Goal: Find contact information: Find contact information

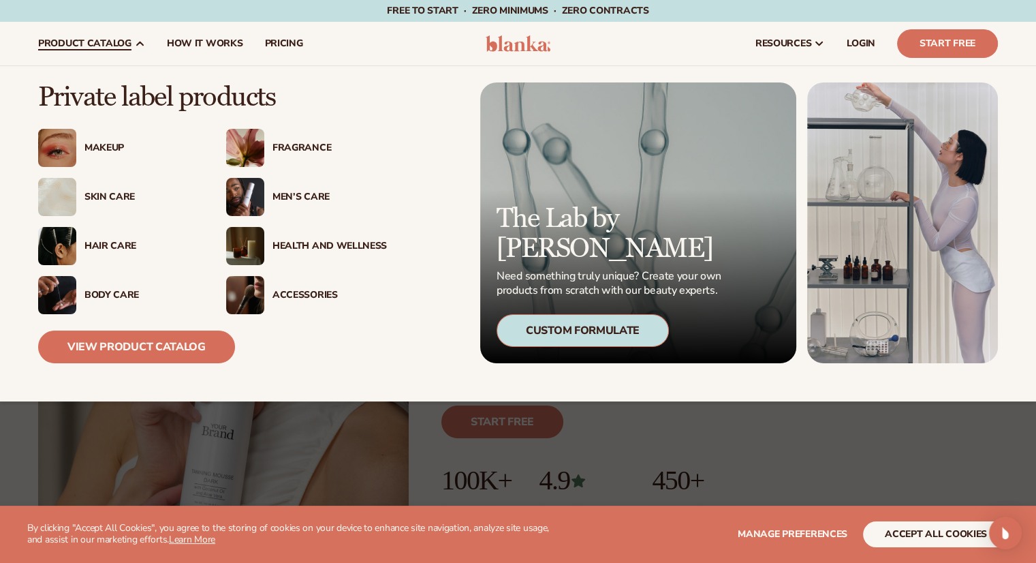
click at [98, 245] on div "Hair Care" at bounding box center [141, 246] width 114 height 12
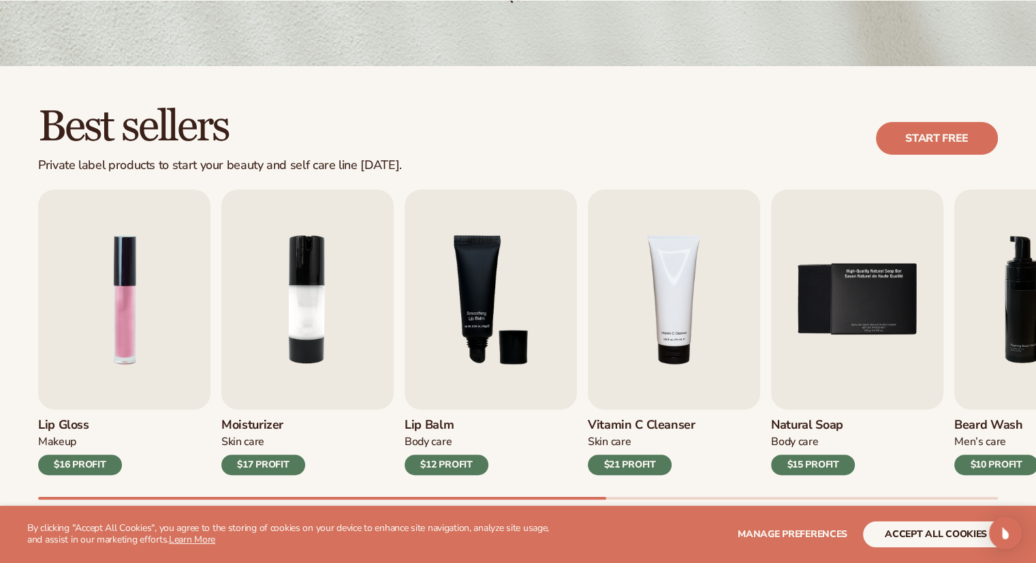
scroll to position [341, 0]
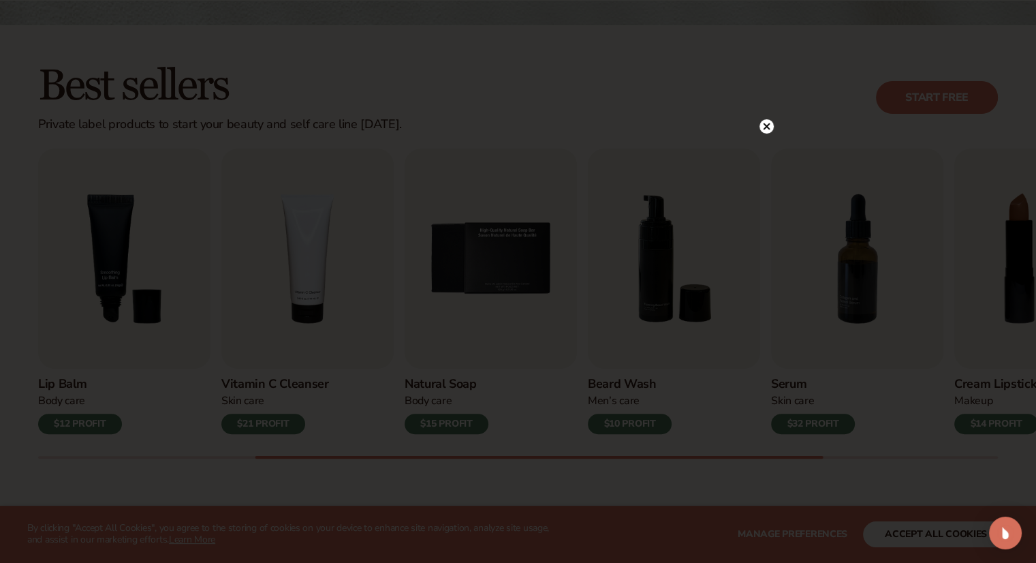
click at [770, 124] on circle at bounding box center [767, 126] width 14 height 14
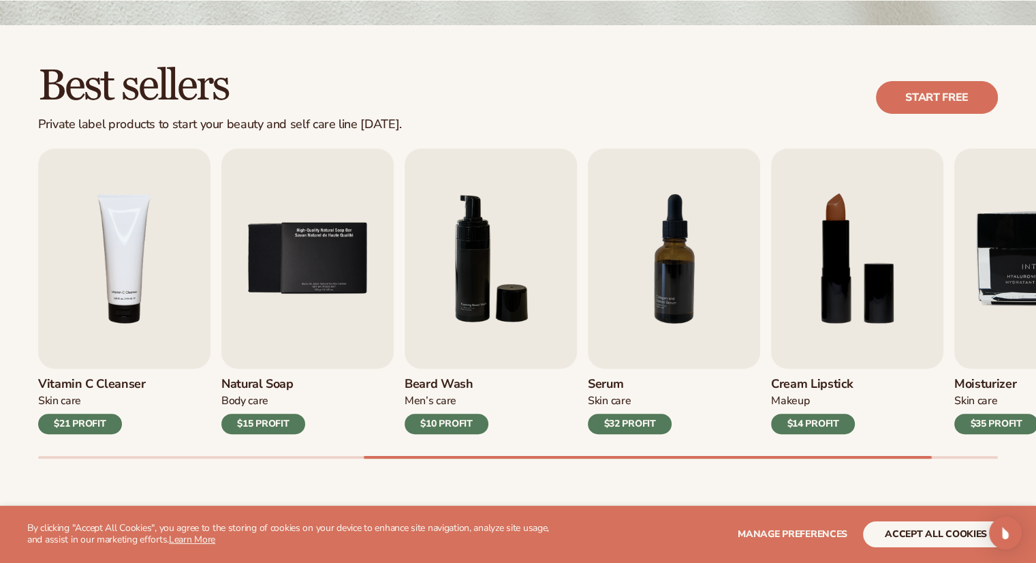
drag, startPoint x: 671, startPoint y: 455, endPoint x: 730, endPoint y: 453, distance: 59.3
click at [730, 453] on div "Lip Gloss Makeup $16 PROFIT Moisturizer Skin Care $17 PROFIT Lip Balm Body Care…" at bounding box center [537, 304] width 998 height 310
drag, startPoint x: 708, startPoint y: 454, endPoint x: 837, endPoint y: 456, distance: 128.8
click at [837, 456] on div "Lip Gloss Makeup $16 PROFIT Moisturizer Skin Care $17 PROFIT Lip Balm Body Care…" at bounding box center [537, 304] width 998 height 310
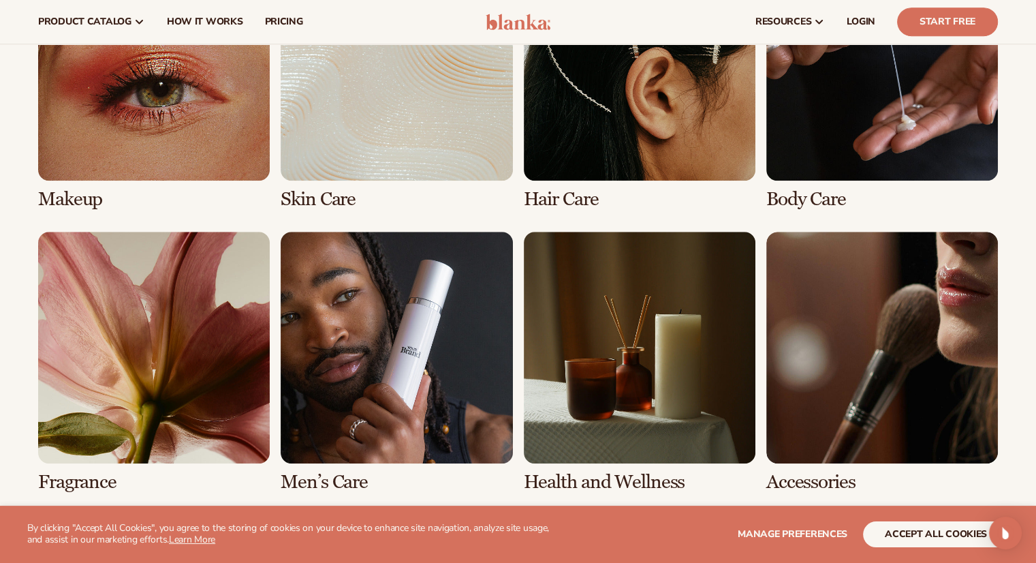
scroll to position [954, 0]
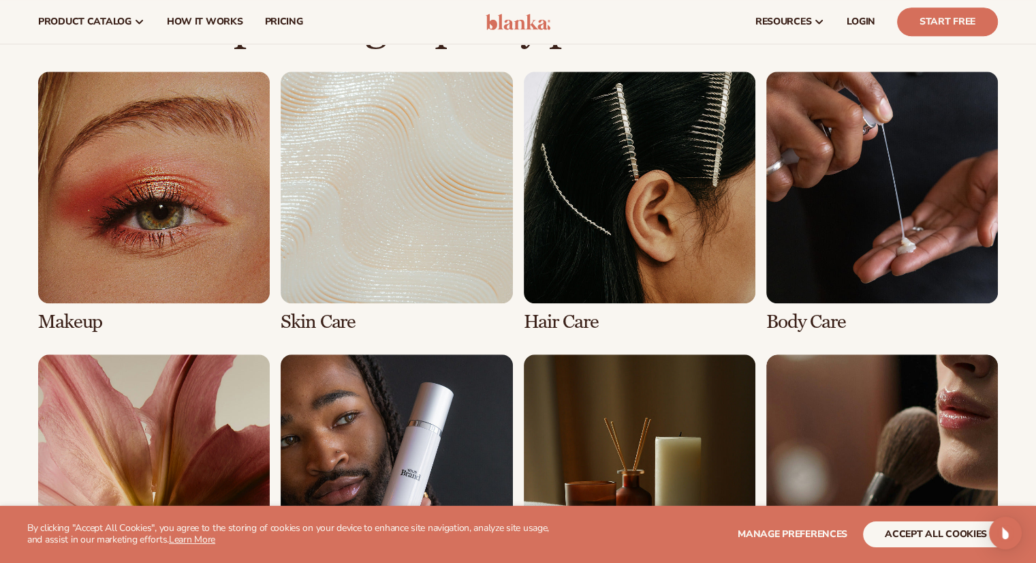
click at [638, 205] on link "3 / 8" at bounding box center [640, 202] width 232 height 261
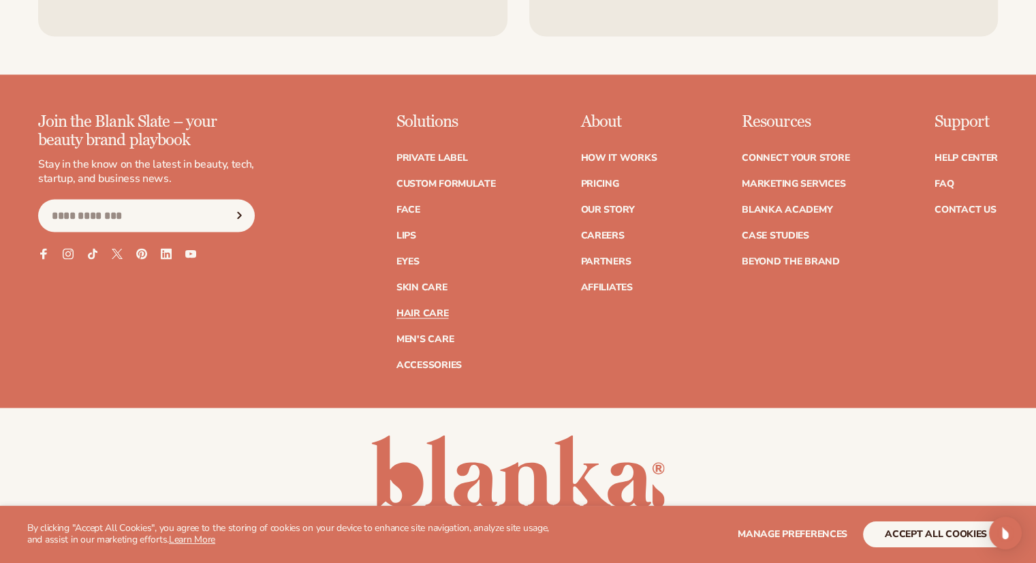
scroll to position [2696, 0]
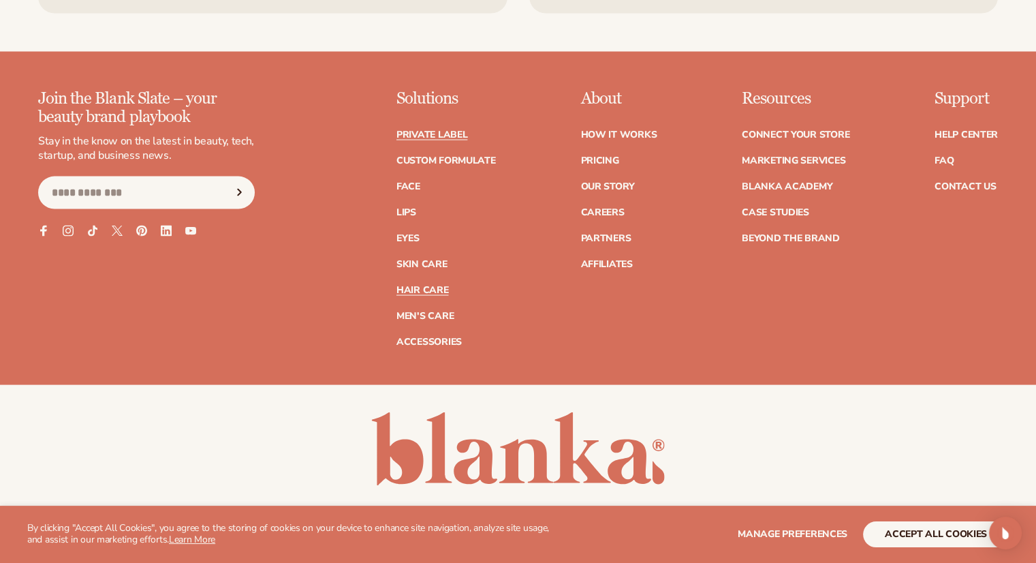
click at [450, 131] on link "Private label" at bounding box center [431, 135] width 71 height 10
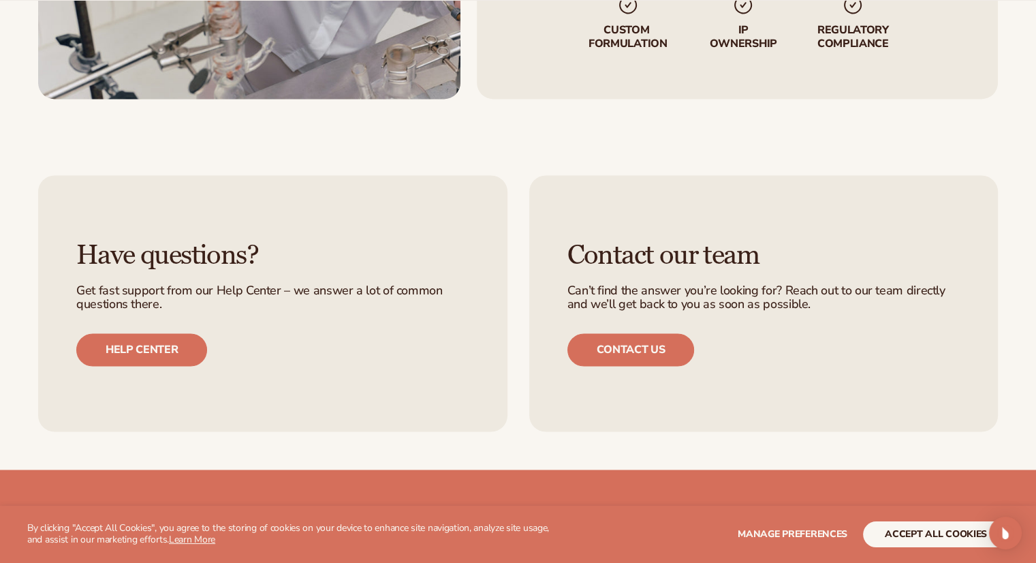
scroll to position [2044, 0]
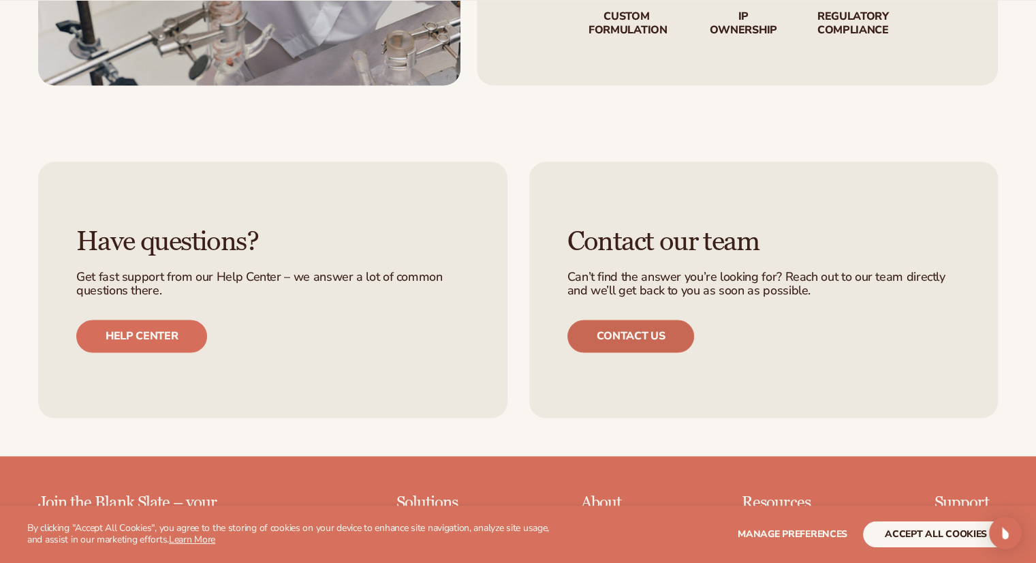
click at [625, 330] on link "Contact us" at bounding box center [630, 336] width 127 height 33
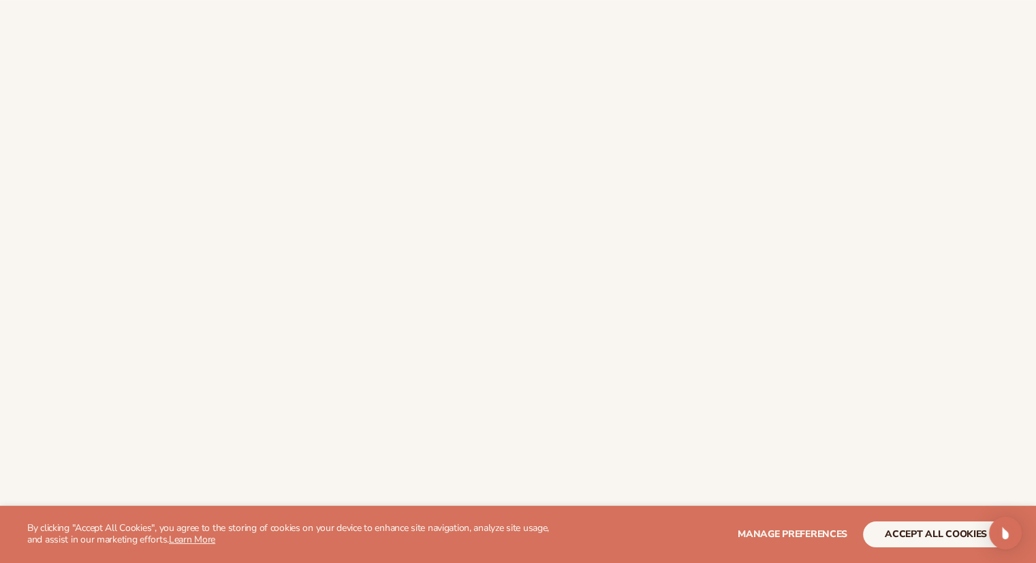
scroll to position [341, 0]
